Goal: Task Accomplishment & Management: Use online tool/utility

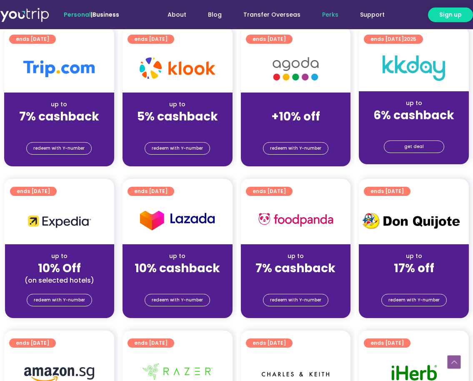
scroll to position [208, 0]
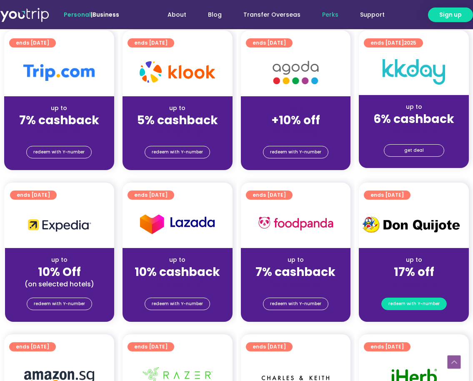
click at [424, 305] on span "redeem with Y-number" at bounding box center [414, 304] width 51 height 12
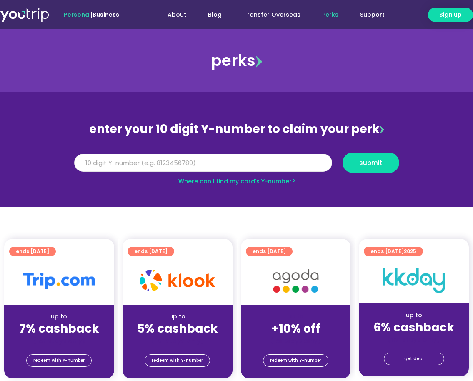
click at [169, 163] on input "Y Number" at bounding box center [203, 163] width 258 height 18
type input "8151184943"
click at [367, 166] on span "submit" at bounding box center [370, 163] width 23 height 6
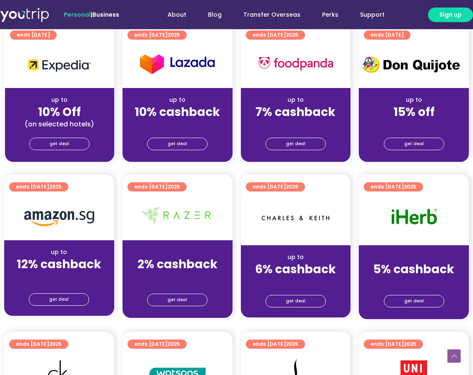
scroll to position [375, 0]
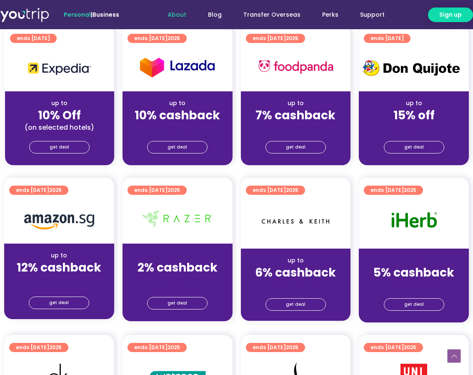
click at [188, 16] on link "About" at bounding box center [177, 14] width 40 height 15
